Goal: Transaction & Acquisition: Purchase product/service

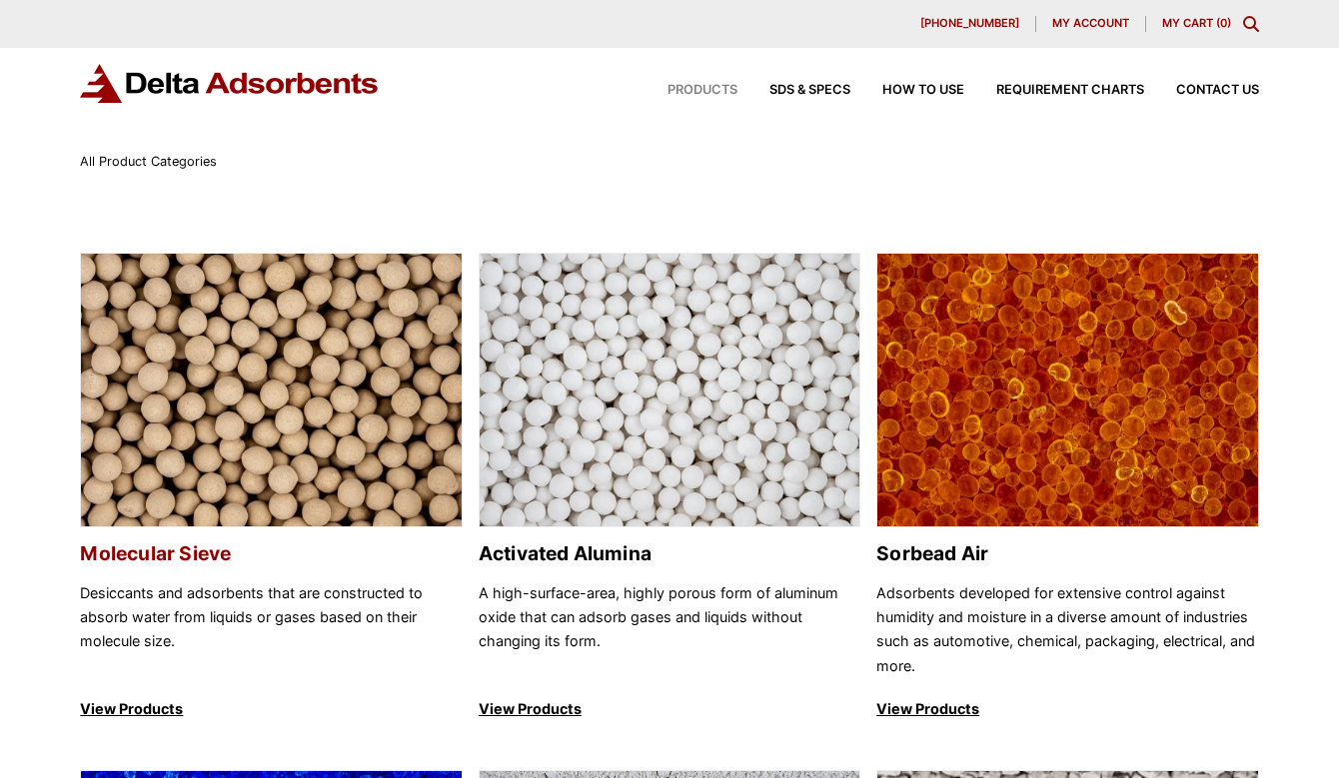
click at [233, 409] on img at bounding box center [271, 391] width 380 height 275
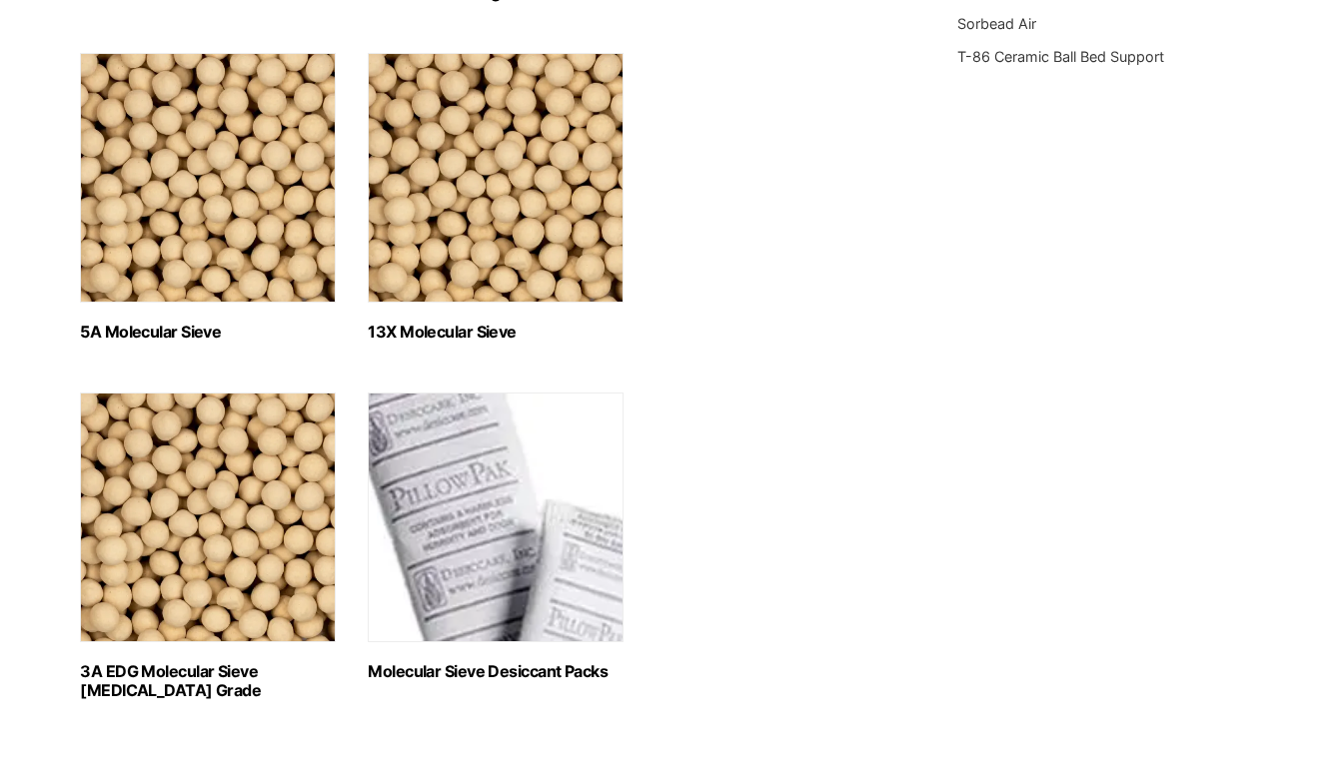
scroll to position [899, 0]
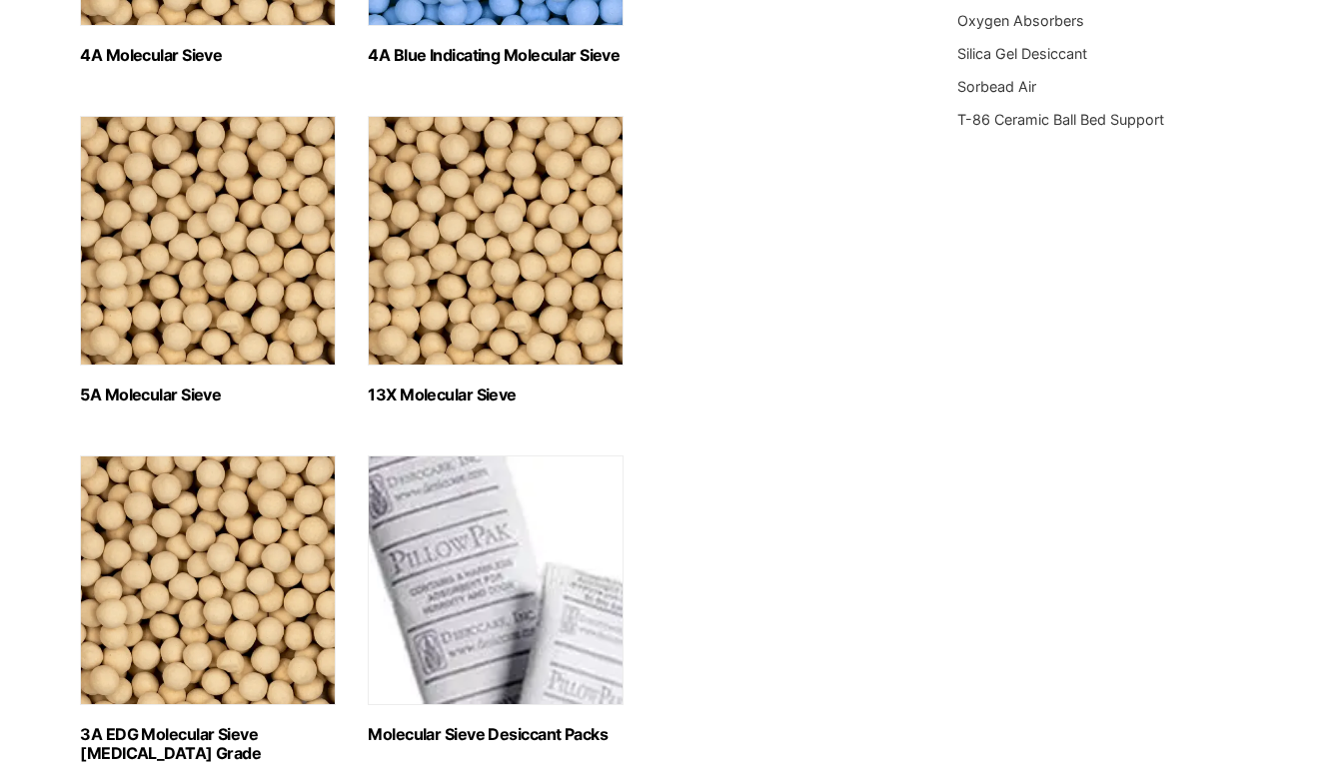
click at [446, 390] on h2 "13X Molecular Sieve (2)" at bounding box center [496, 395] width 256 height 19
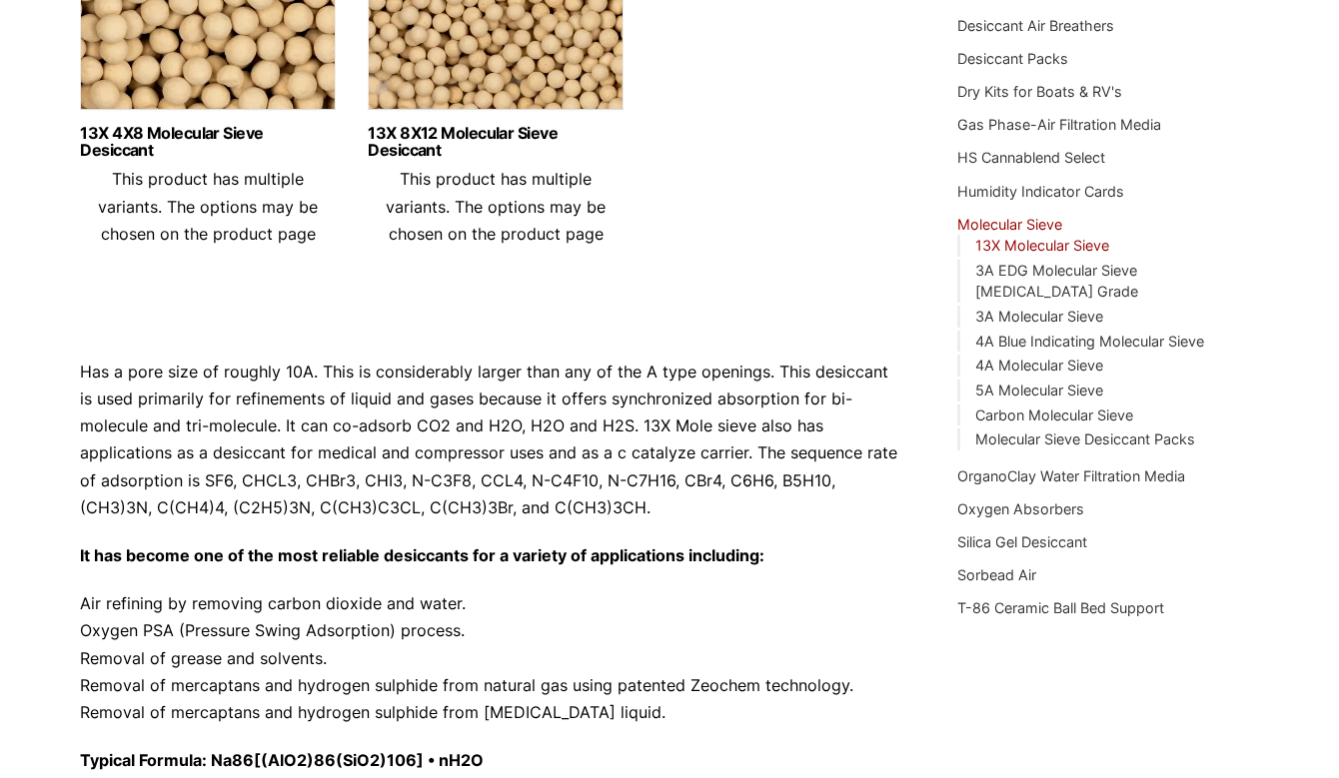
scroll to position [111, 0]
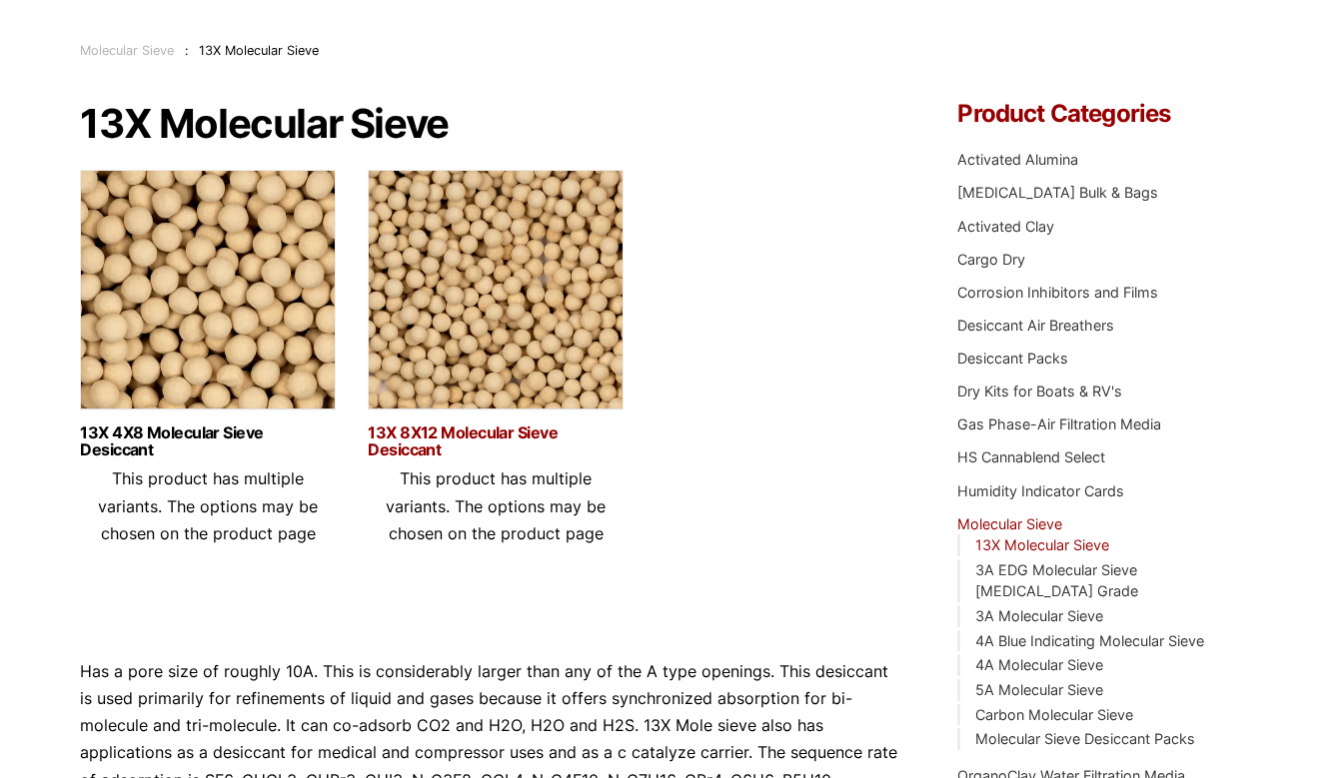
click at [454, 438] on link "13X 8X12 Molecular Sieve Desiccant" at bounding box center [496, 442] width 256 height 34
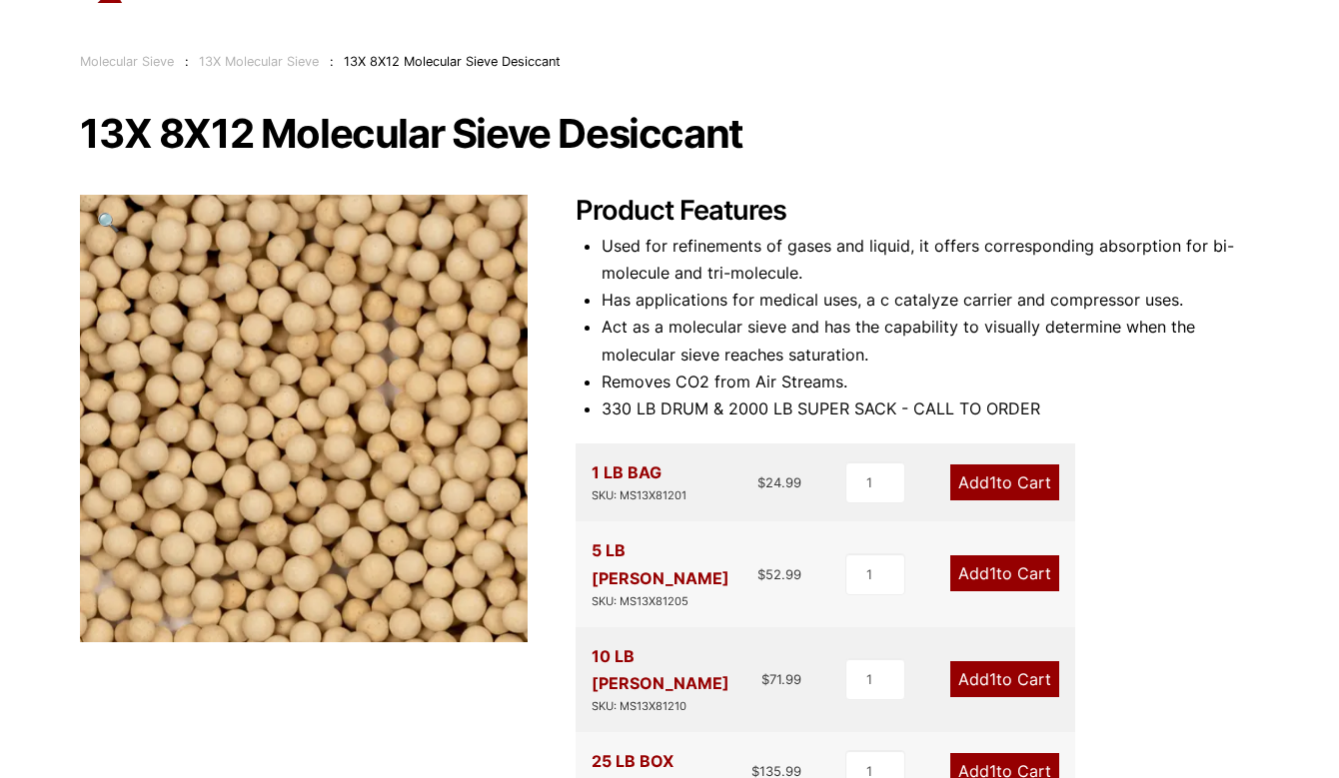
scroll to position [200, 0]
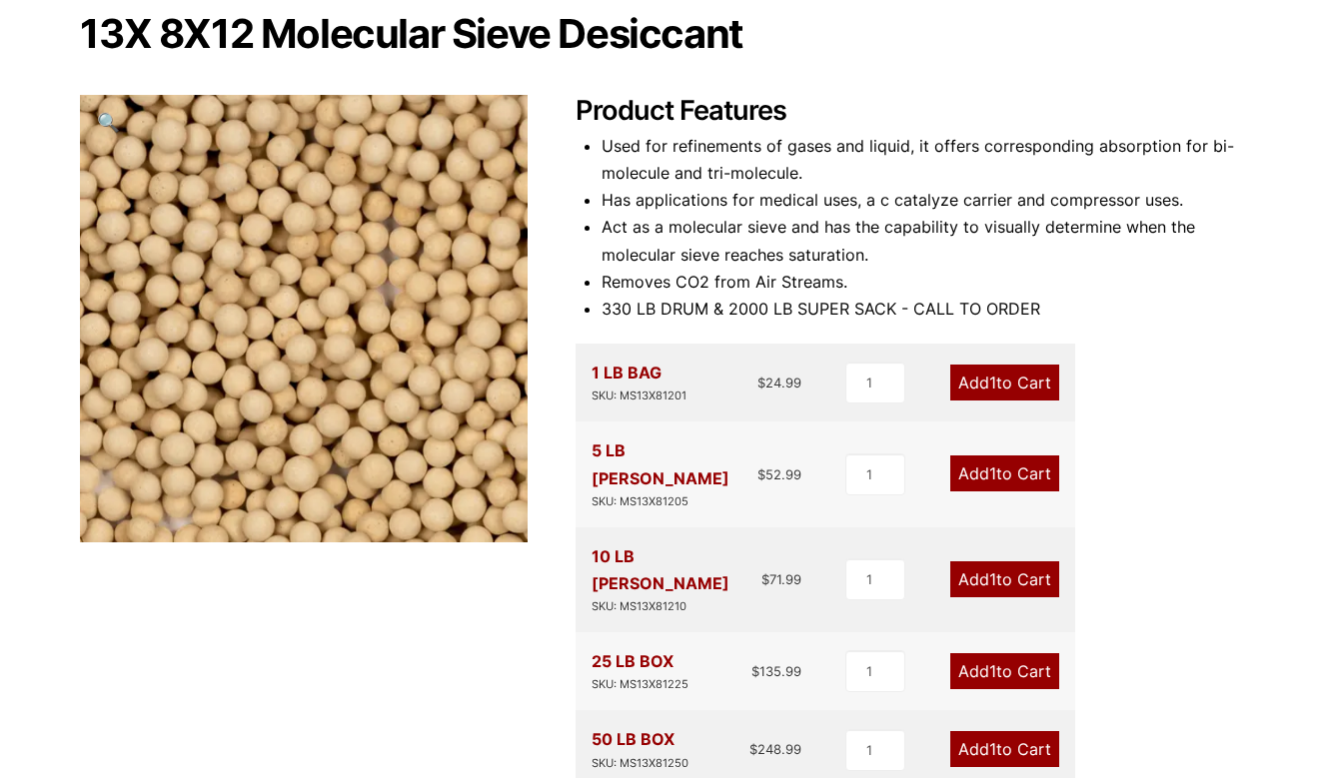
click at [981, 562] on link "Add 1 to Cart" at bounding box center [1004, 580] width 109 height 36
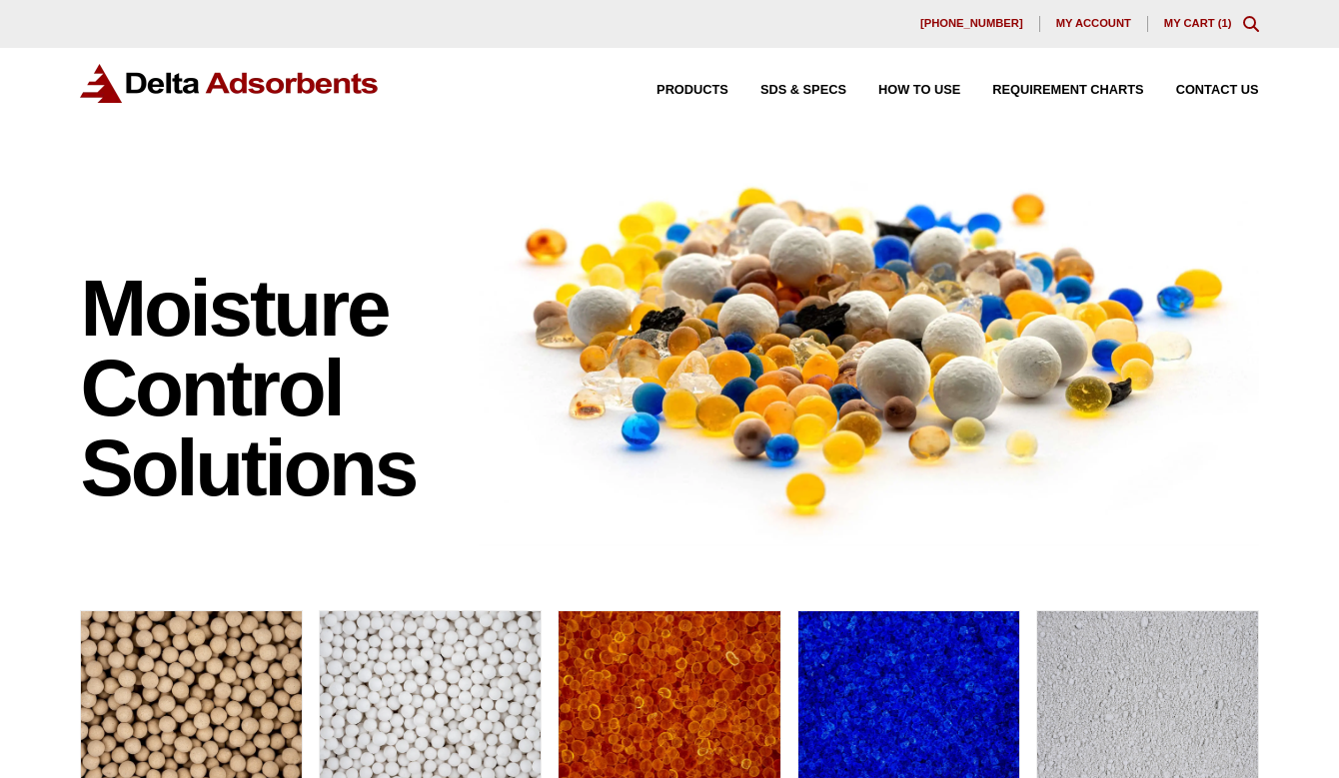
click at [1203, 20] on link "My Cart ( 1 )" at bounding box center [1198, 23] width 68 height 12
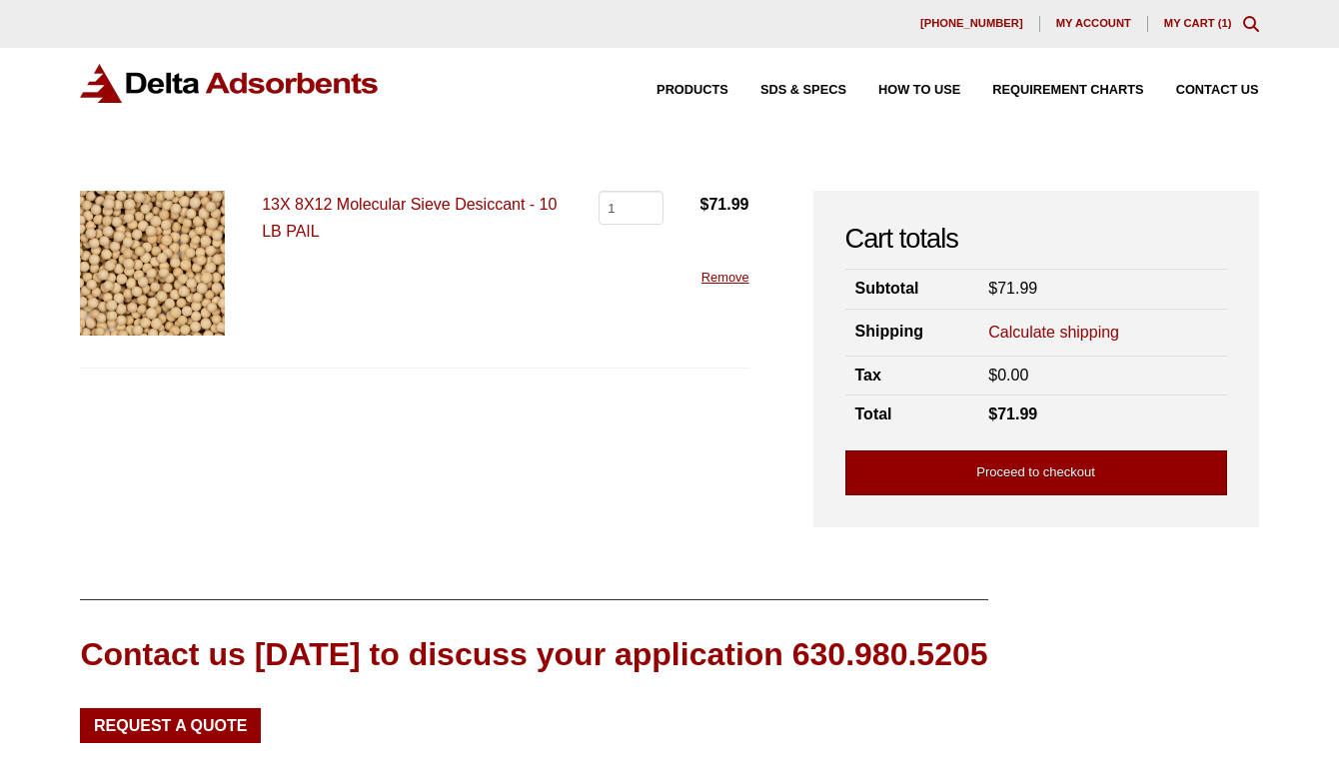
click at [990, 475] on link "Proceed to checkout" at bounding box center [1036, 473] width 382 height 45
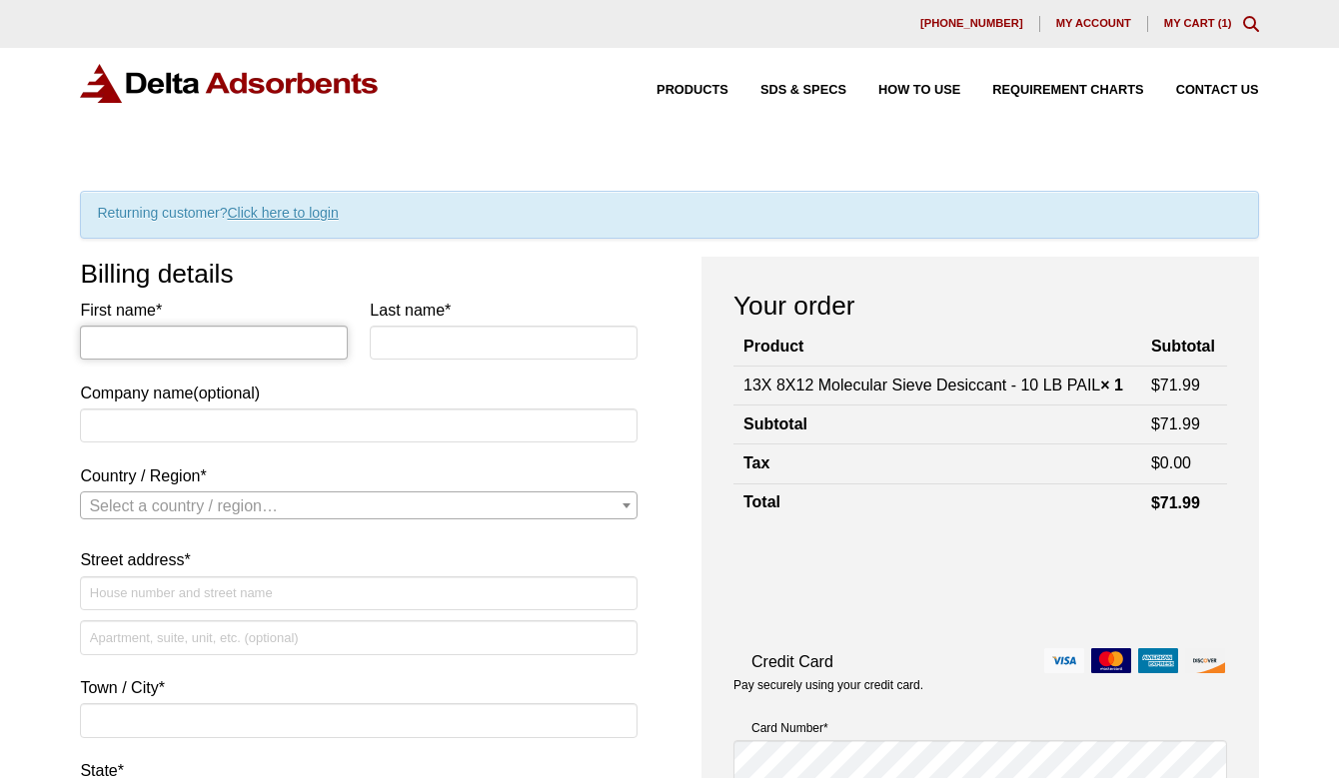
click at [131, 342] on input "First name *" at bounding box center [214, 343] width 268 height 34
type input "[PERSON_NAME]"
type input "SOUTHCENTRALGROWERS"
select select "US"
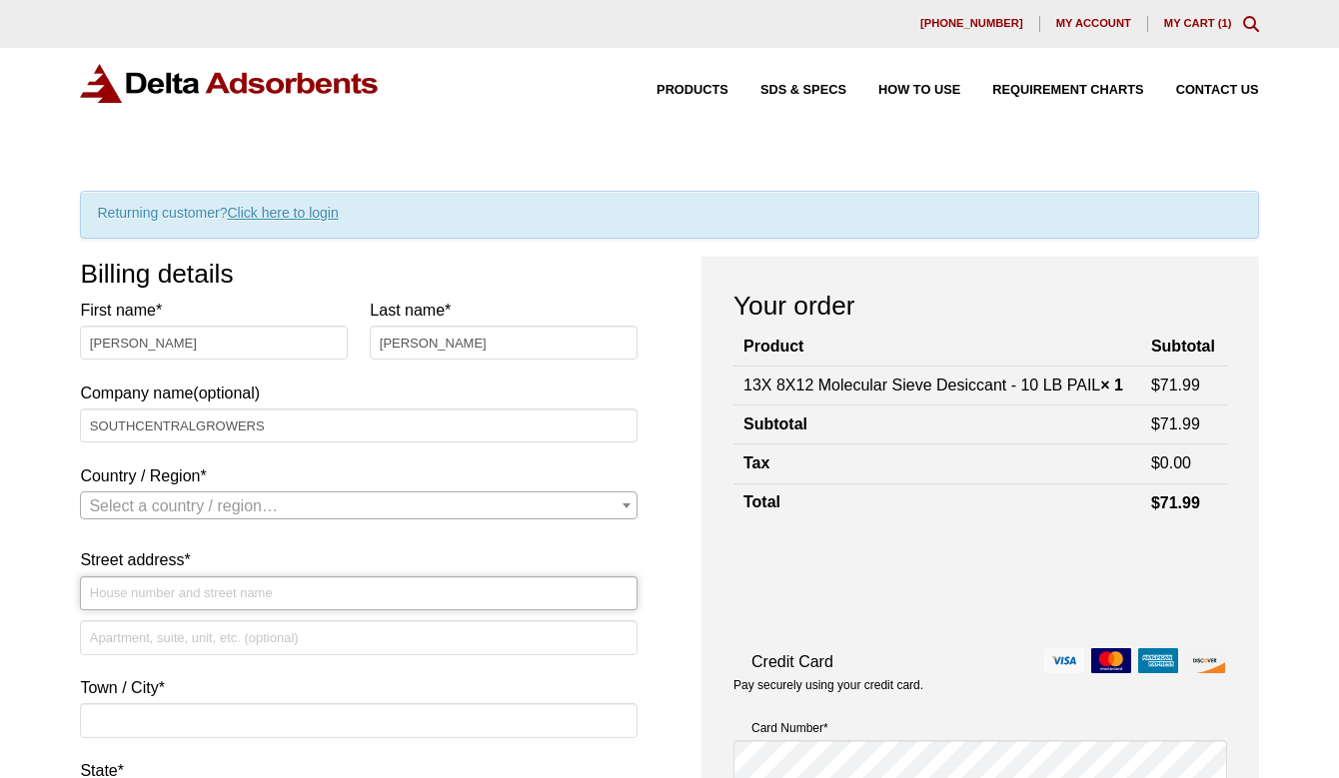
type input "[STREET_ADDRESS]"
type input "[GEOGRAPHIC_DATA]"
type input "37172-6743"
type input "6158385687"
type input "[PERSON_NAME][EMAIL_ADDRESS][DOMAIN_NAME]"
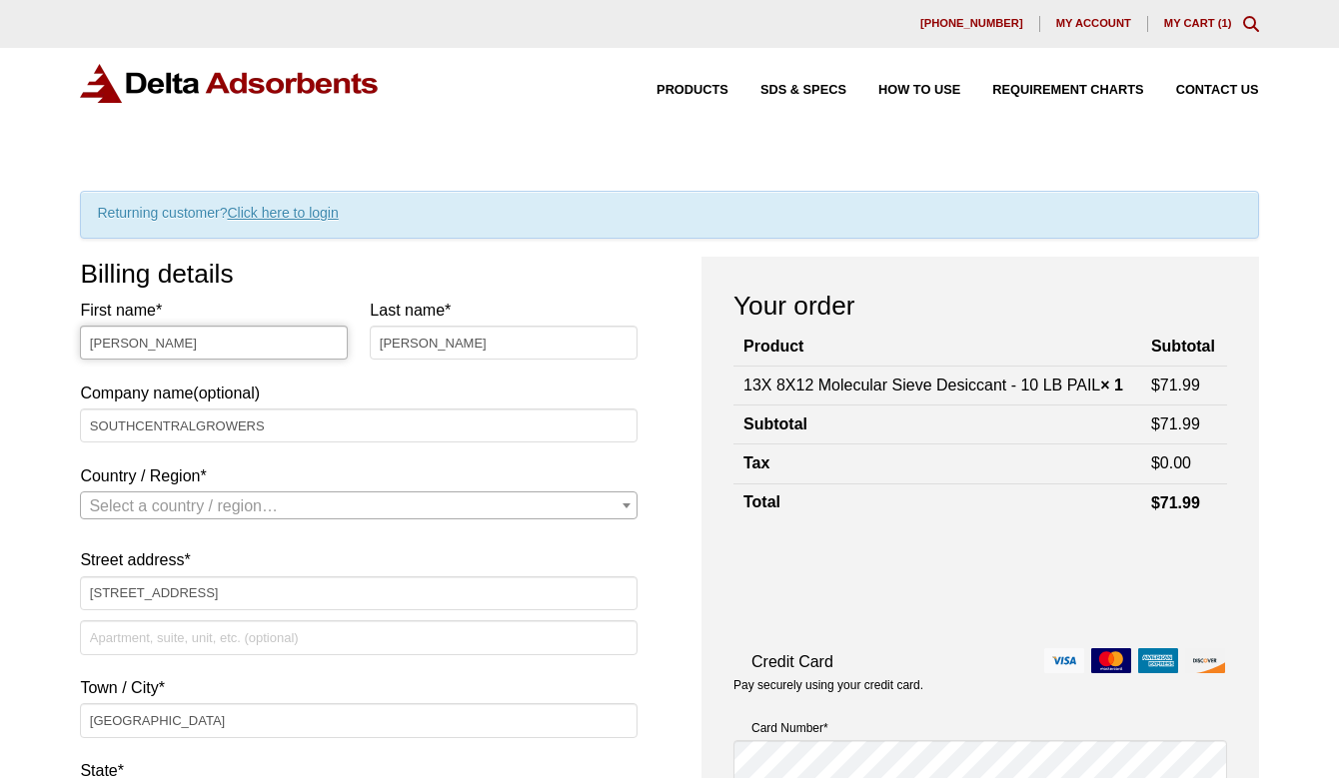
select select "US"
select select "TN"
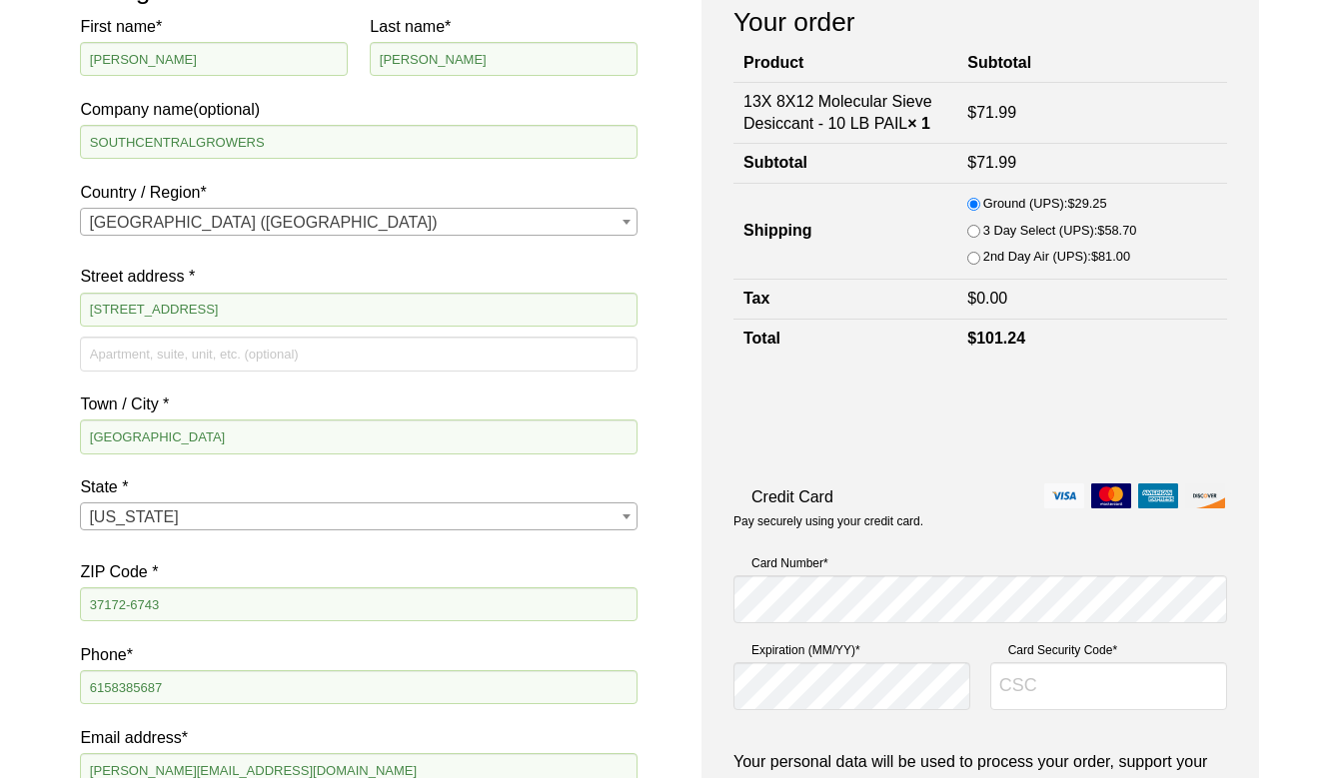
scroll to position [412, 0]
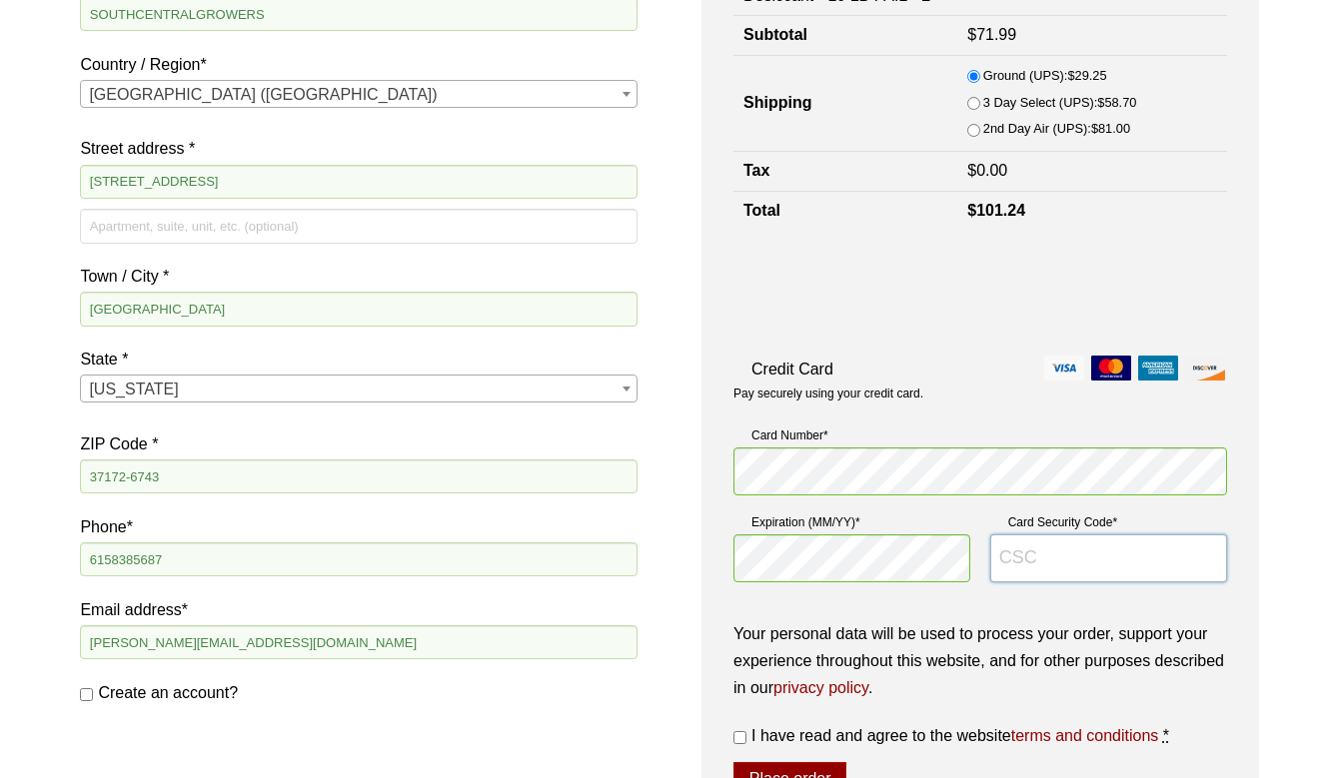
click at [1011, 564] on input "Card Security Code *" at bounding box center [1108, 559] width 237 height 48
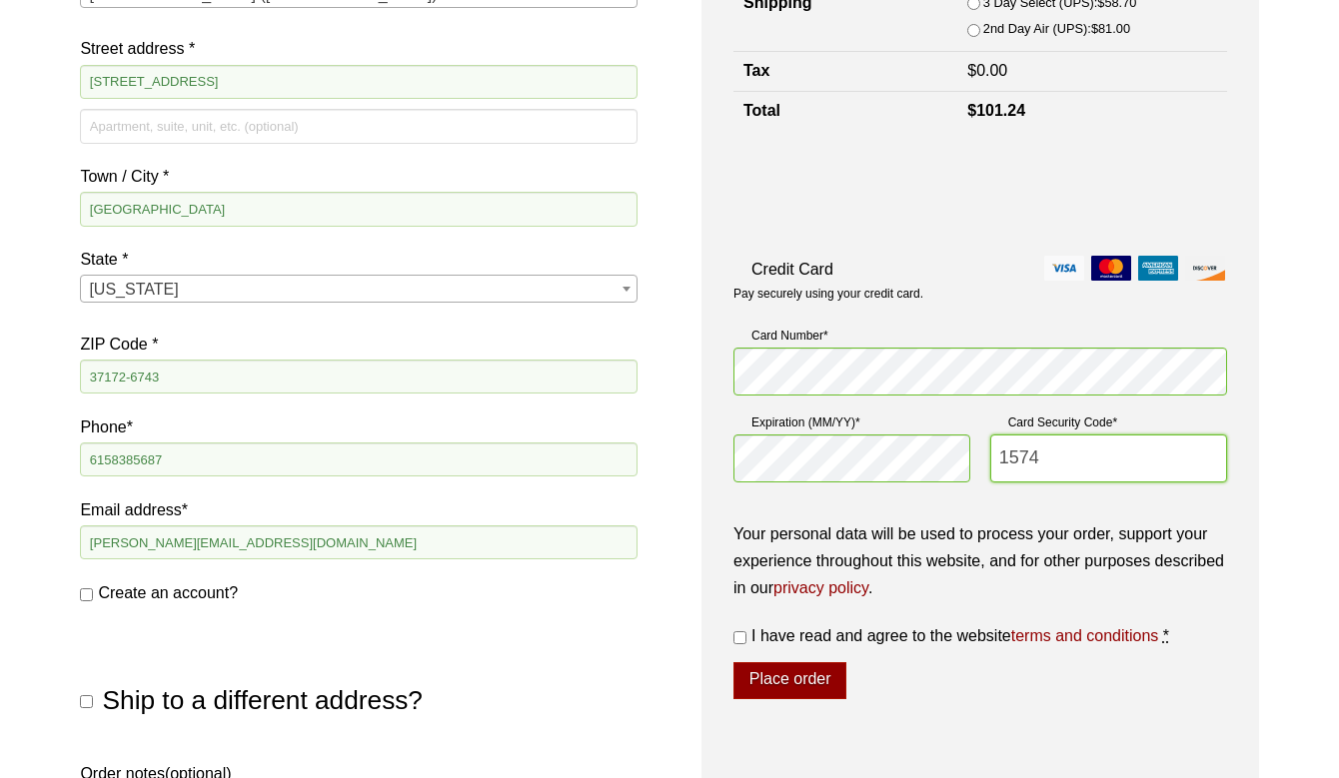
type input "1574"
click at [741, 639] on input "I have read and agree to the website terms and conditions *" at bounding box center [739, 638] width 13 height 13
checkbox input "true"
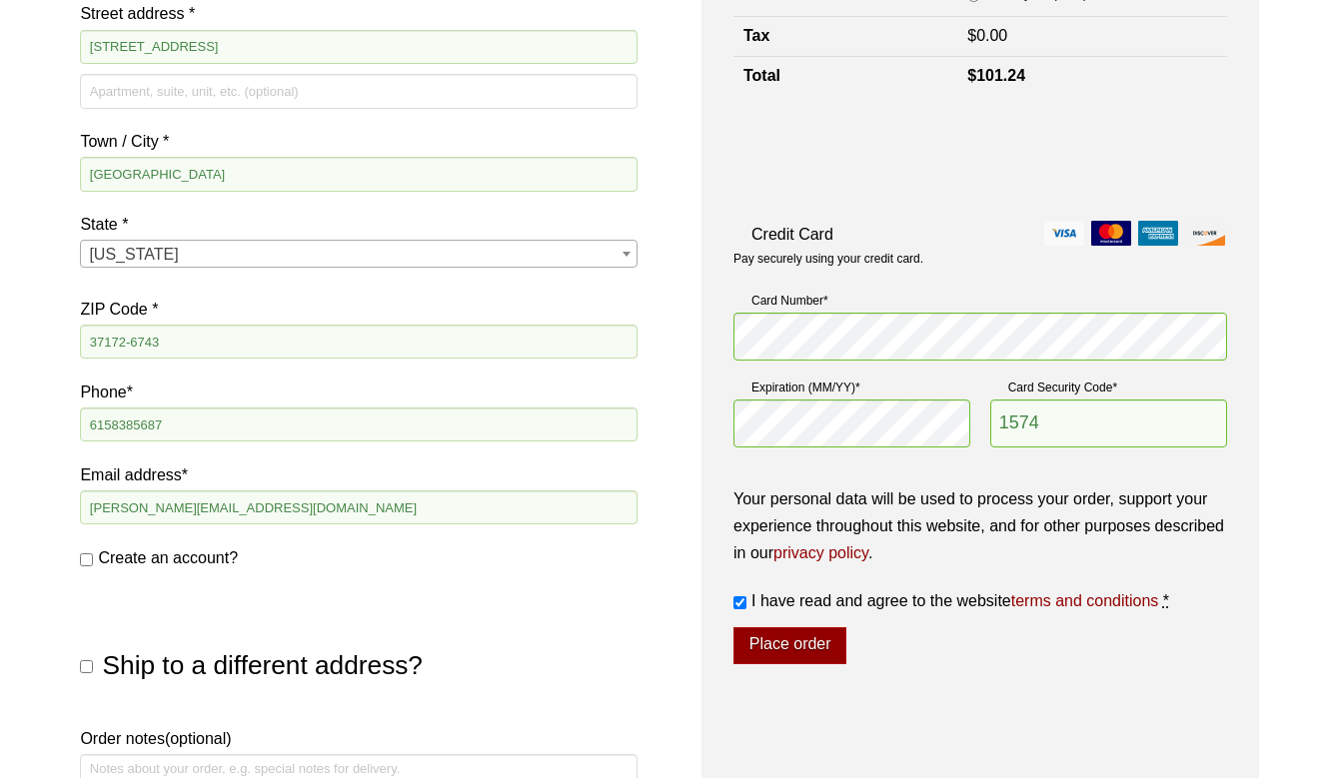
scroll to position [612, 0]
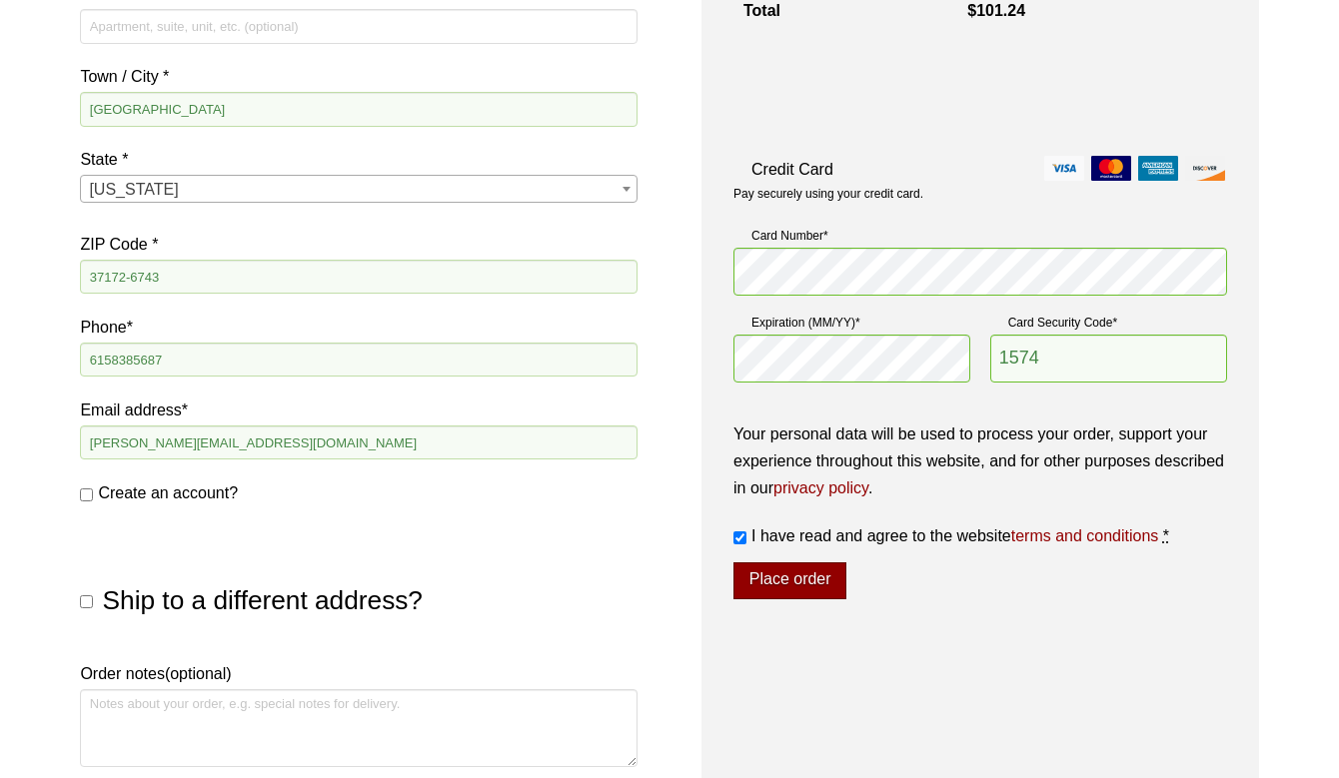
click at [804, 584] on button "Place order" at bounding box center [789, 582] width 113 height 38
